Goal: Information Seeking & Learning: Learn about a topic

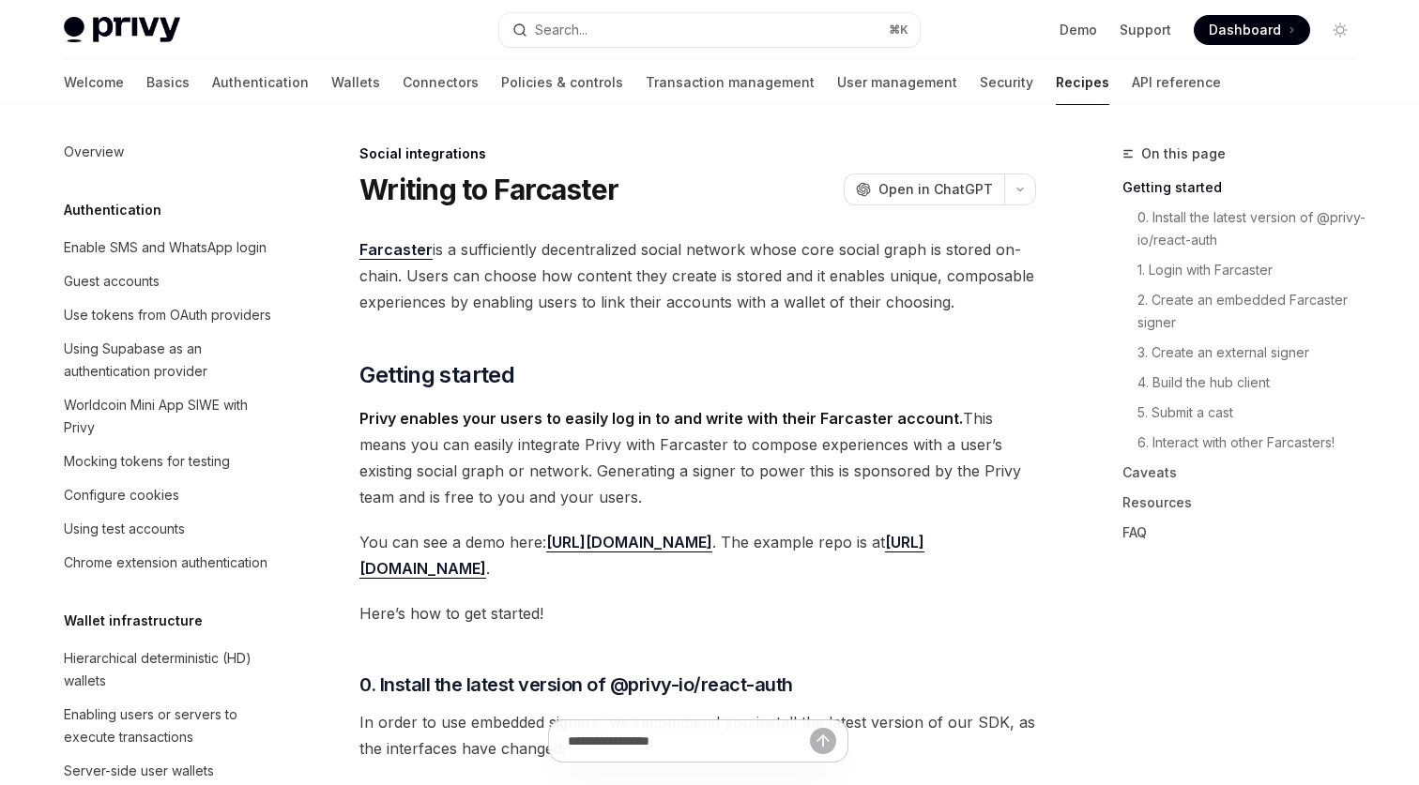
click at [111, 90] on div "Welcome Basics Authentication Wallets Connectors Policies & controls Transactio…" at bounding box center [642, 82] width 1157 height 45
click at [146, 90] on link "Basics" at bounding box center [167, 82] width 43 height 45
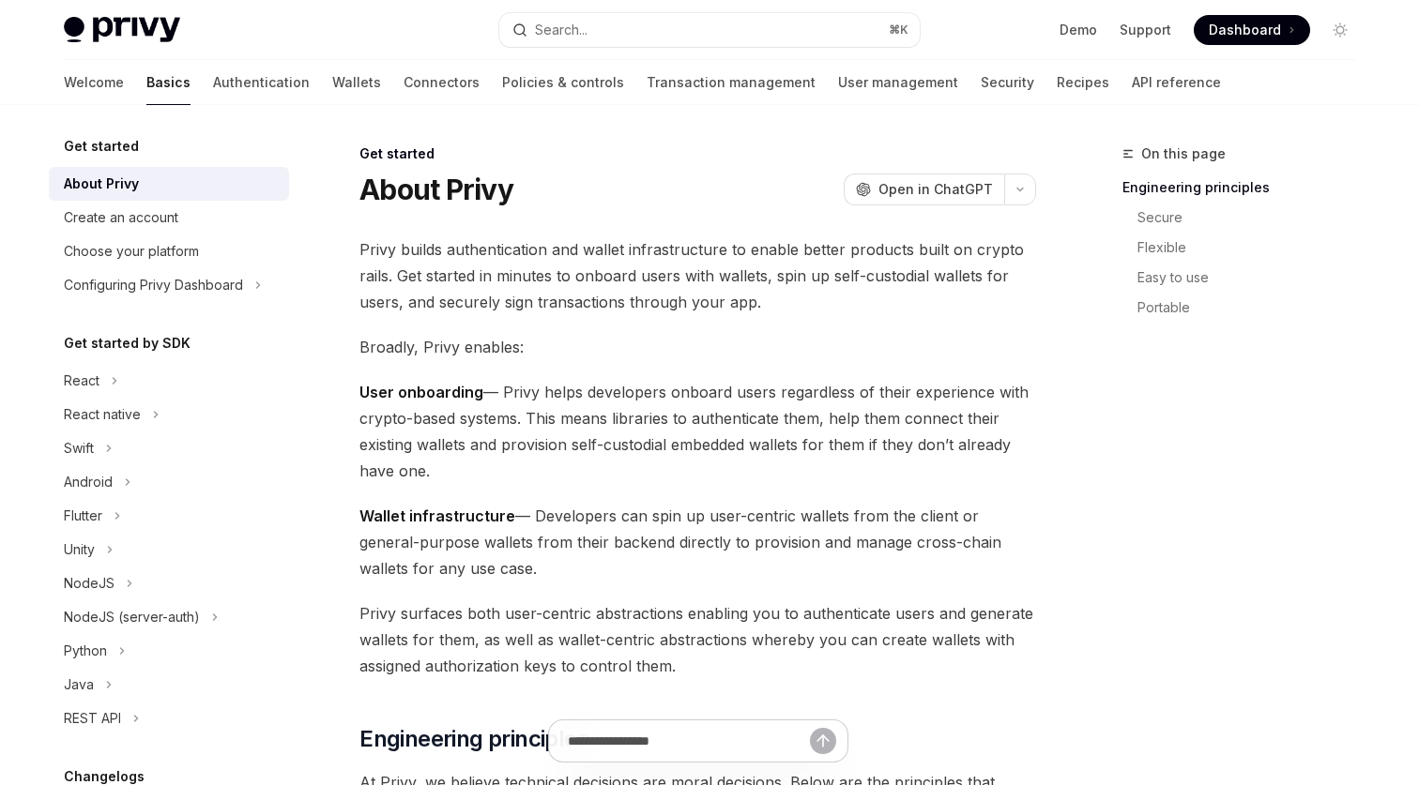
click at [555, 249] on span "Privy builds authentication and wallet infrastructure to enable better products…" at bounding box center [697, 275] width 676 height 79
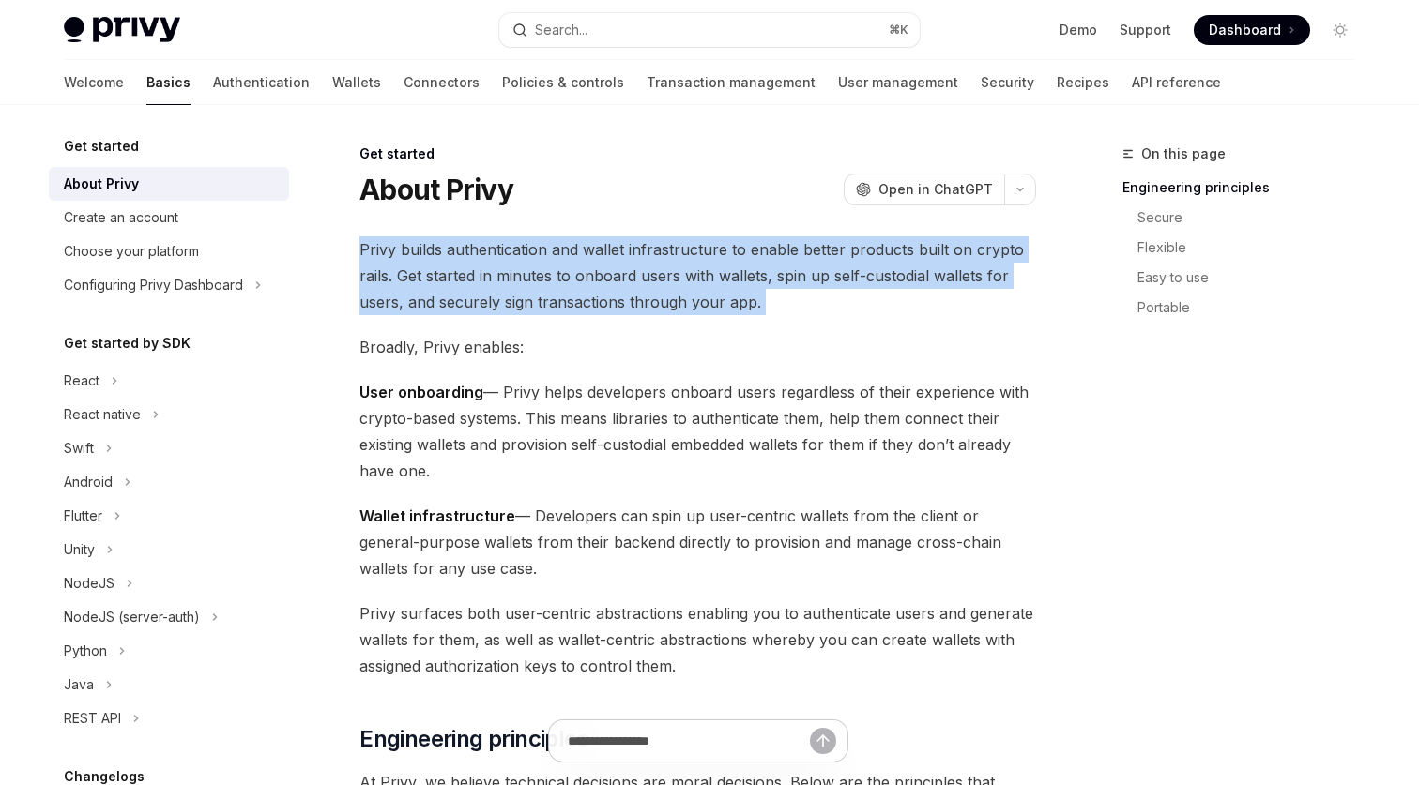
click at [555, 249] on span "Privy builds authentication and wallet infrastructure to enable better products…" at bounding box center [697, 275] width 676 height 79
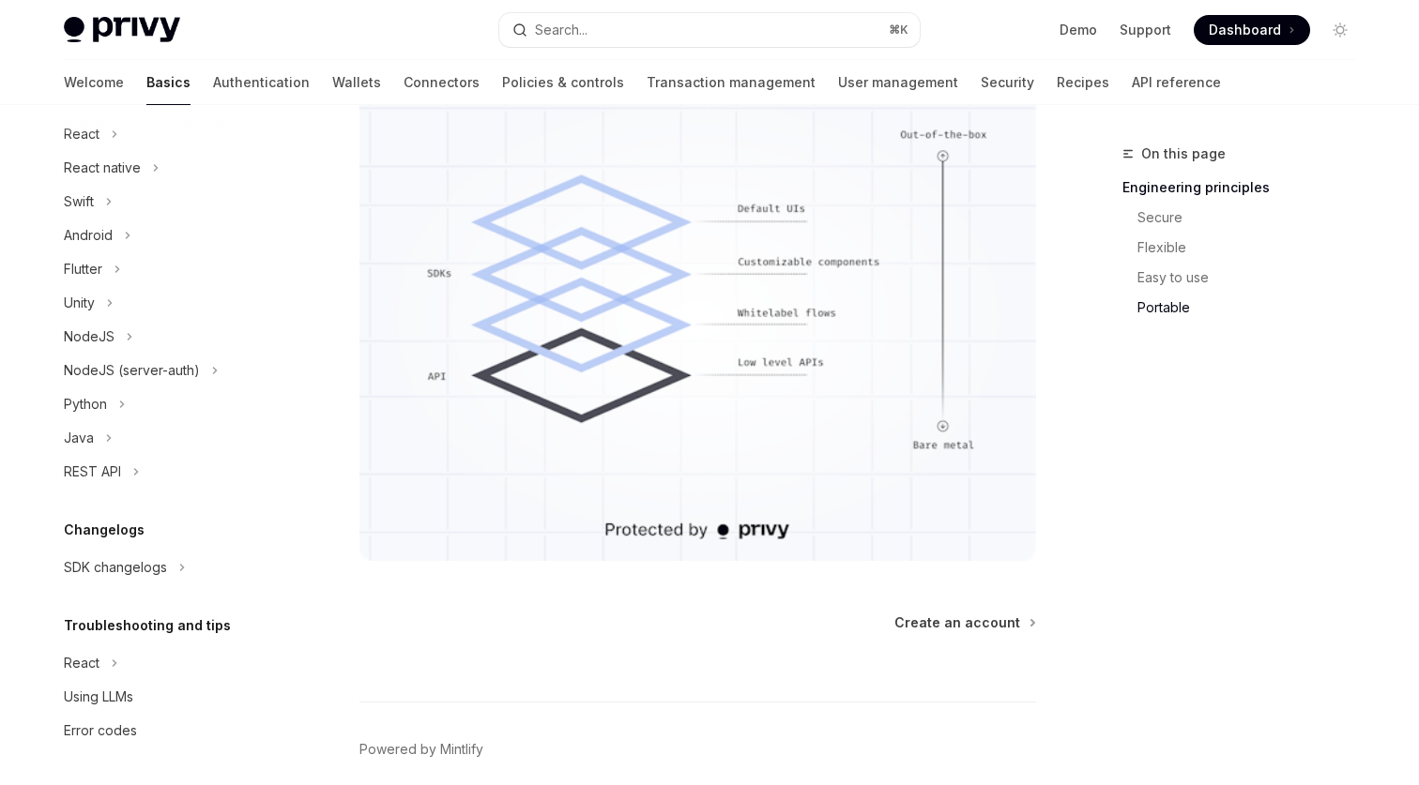
scroll to position [1621, 0]
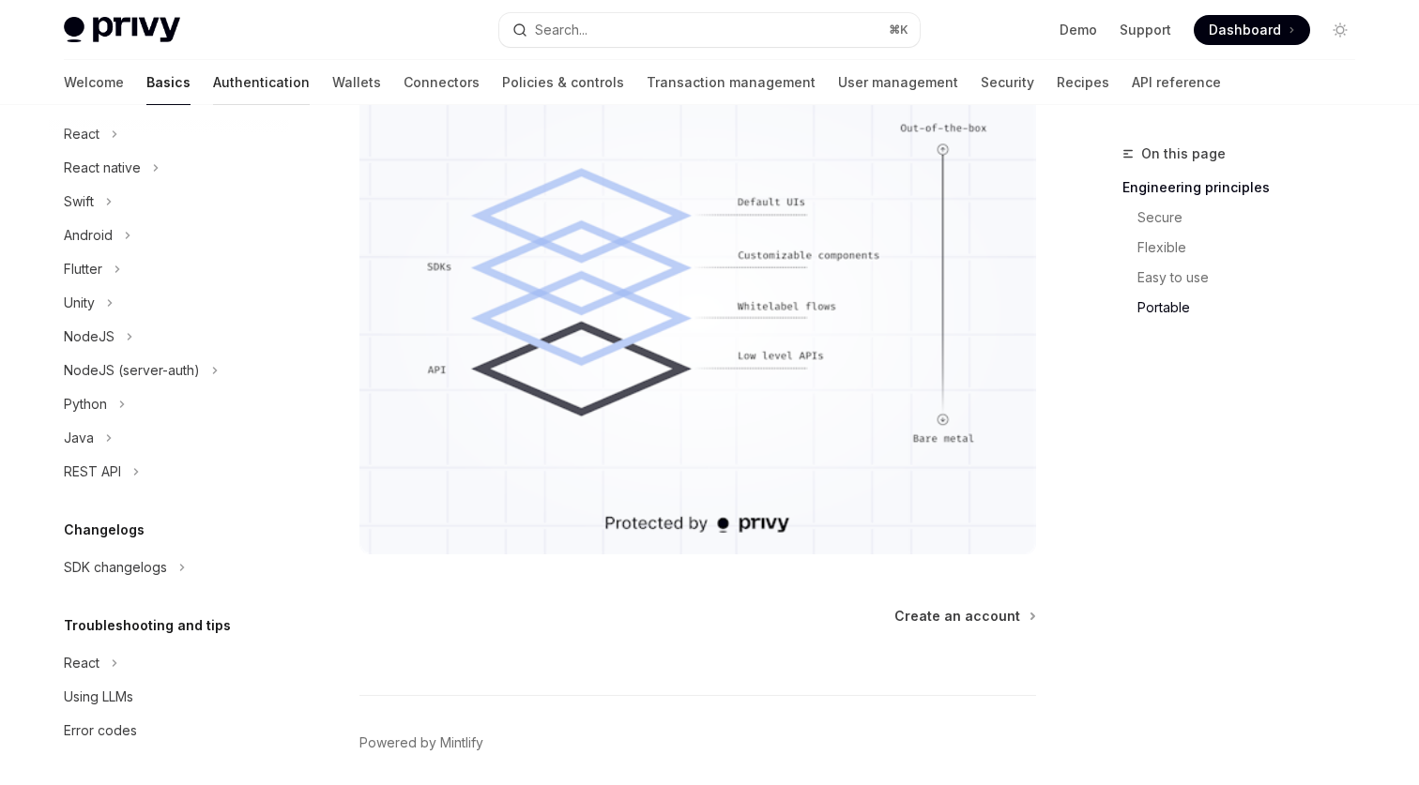
click at [213, 80] on link "Authentication" at bounding box center [261, 82] width 97 height 45
type textarea "*"
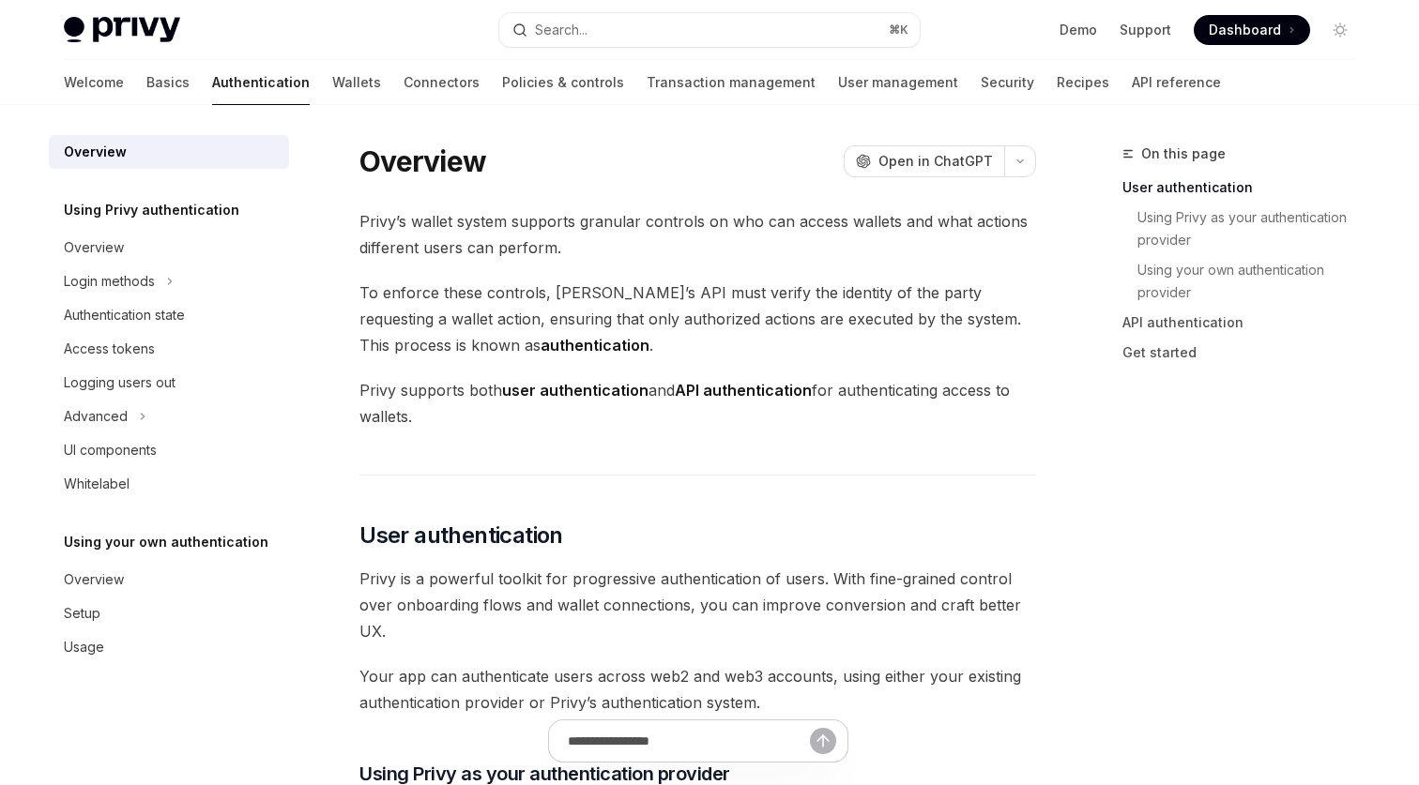
click at [296, 80] on div "Welcome Basics Authentication Wallets Connectors Policies & controls Transactio…" at bounding box center [642, 82] width 1157 height 45
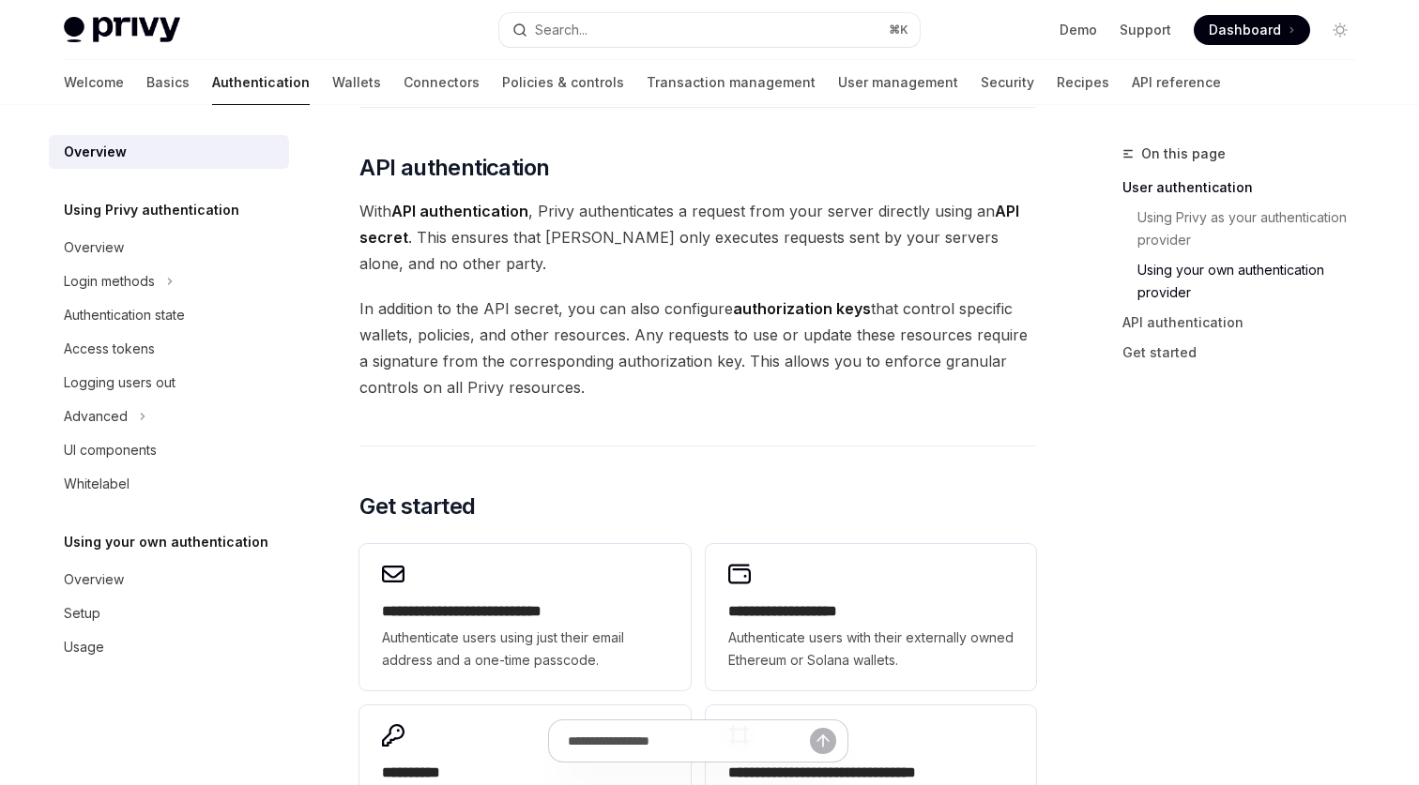
scroll to position [1594, 0]
